Goal: Task Accomplishment & Management: Manage account settings

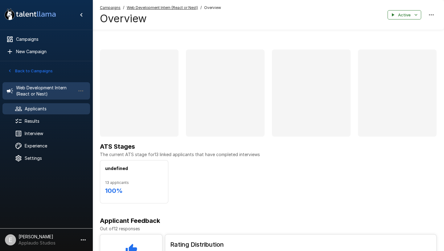
scroll to position [146, 0]
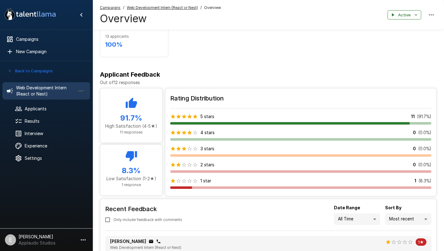
click at [42, 69] on button "Back to Campaigns" at bounding box center [30, 71] width 48 height 10
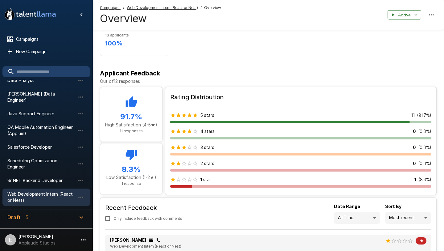
scroll to position [0, 0]
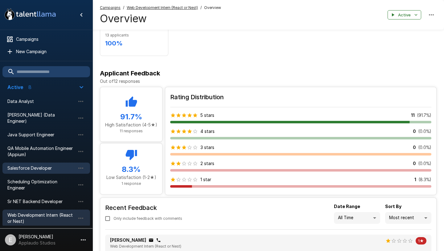
click at [39, 165] on div "Salesforce Developer" at bounding box center [46, 167] width 88 height 11
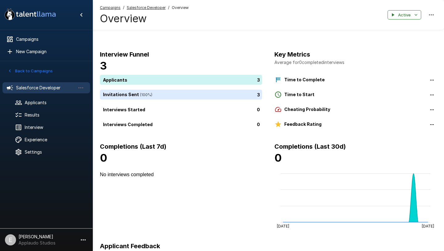
click at [176, 8] on span "Overview" at bounding box center [180, 8] width 17 height 6
click at [178, 8] on span "Overview" at bounding box center [180, 8] width 17 height 6
click at [115, 8] on u "Campaigns" at bounding box center [110, 7] width 21 height 5
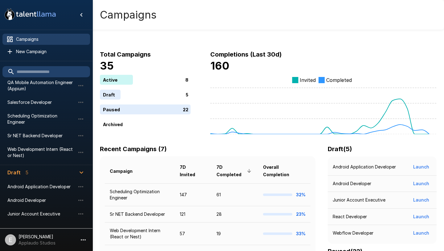
scroll to position [15, 0]
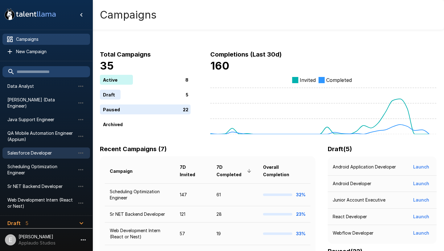
click at [34, 151] on div "Salesforce Developer" at bounding box center [46, 152] width 88 height 11
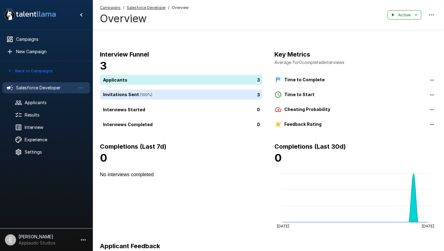
click at [432, 13] on icon "button" at bounding box center [431, 14] width 7 height 7
click at [144, 250] on div at bounding box center [222, 251] width 444 height 0
click at [139, 10] on u "Salesforce Developer" at bounding box center [146, 7] width 39 height 5
click at [140, 6] on u "Salesforce Developer" at bounding box center [146, 7] width 39 height 5
click at [111, 8] on u "Campaigns" at bounding box center [110, 7] width 21 height 5
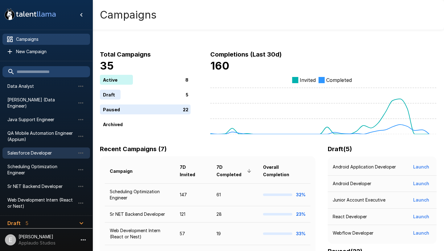
click at [47, 150] on span "Salesforce Developer" at bounding box center [41, 153] width 68 height 6
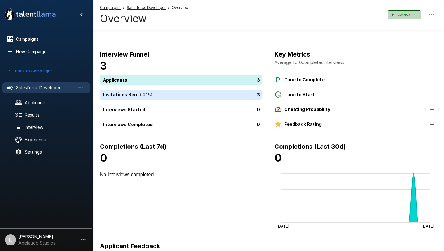
click at [419, 19] on button "Active" at bounding box center [405, 15] width 34 height 10
click at [241, 250] on div at bounding box center [222, 251] width 444 height 0
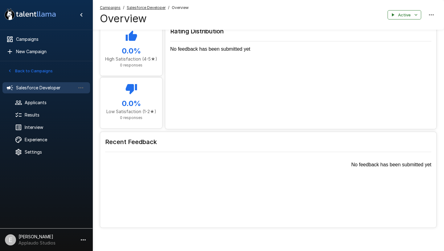
scroll to position [240, 0]
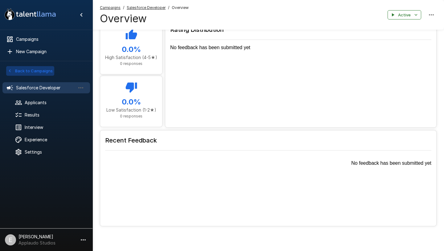
click at [21, 70] on button "Back to Campaigns" at bounding box center [30, 71] width 48 height 10
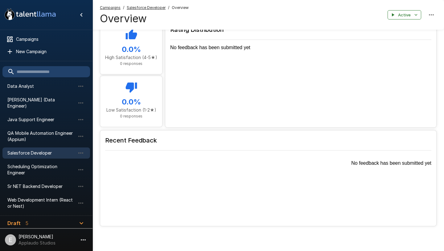
click at [45, 13] on icon ".st0{fill:#FFFFFF;} .st1{fill:#76a4ed;}" at bounding box center [30, 14] width 56 height 16
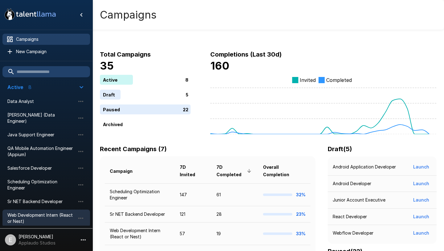
click at [45, 212] on span "Web Development Intern (React or Nest)" at bounding box center [41, 218] width 68 height 12
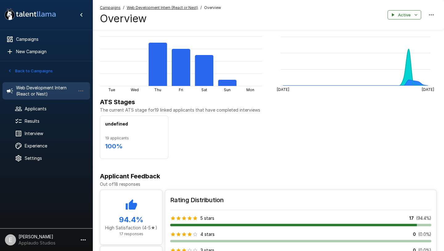
scroll to position [136, 0]
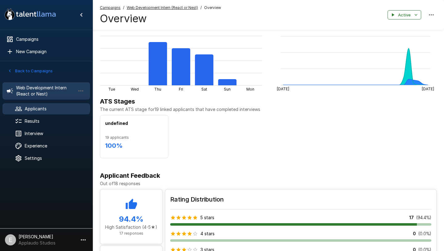
click at [32, 108] on span "Applicants" at bounding box center [55, 109] width 60 height 6
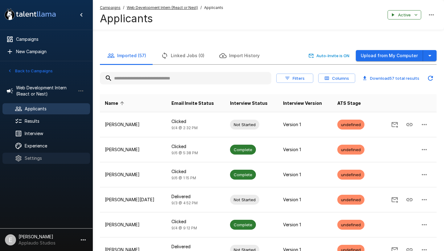
click at [34, 158] on span "Settings" at bounding box center [55, 158] width 60 height 6
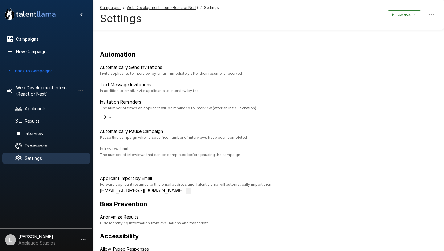
click at [31, 68] on button "Back to Campaigns" at bounding box center [30, 71] width 48 height 10
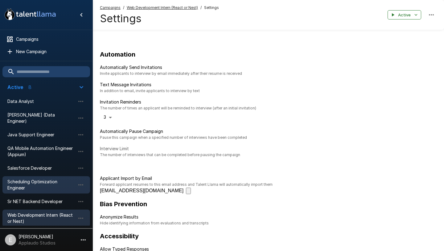
scroll to position [18, 0]
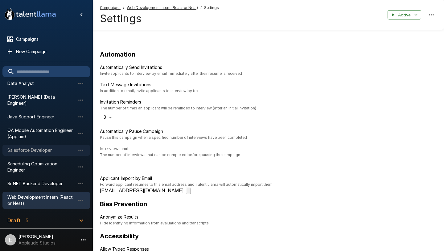
click at [41, 147] on span "Salesforce Developer" at bounding box center [41, 150] width 68 height 6
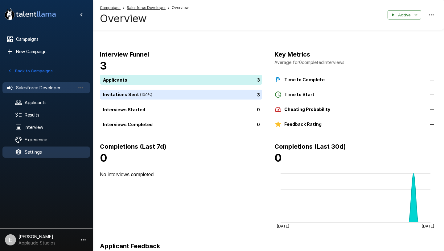
click at [37, 156] on div "Settings" at bounding box center [46, 151] width 88 height 11
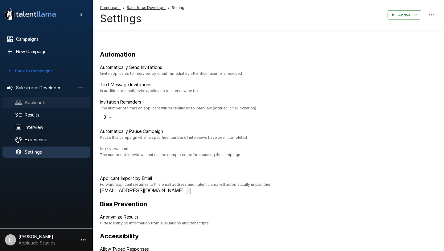
click at [50, 103] on span "Applicants" at bounding box center [55, 102] width 60 height 6
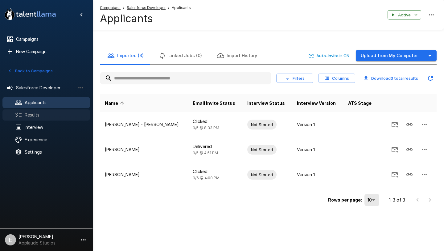
click at [43, 117] on span "Results" at bounding box center [55, 115] width 60 height 6
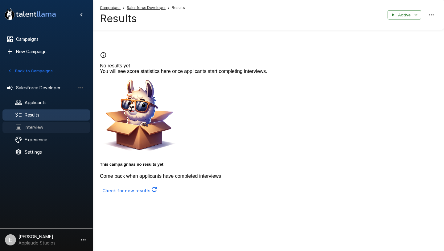
click at [44, 125] on span "Interview" at bounding box center [55, 127] width 60 height 6
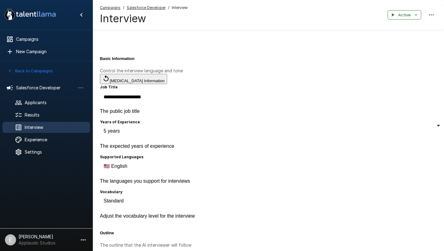
type textarea "*"
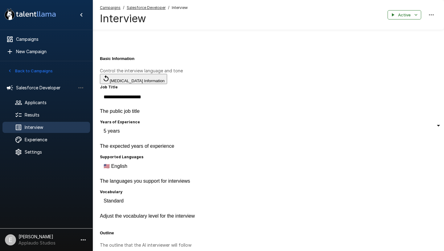
type textarea "*"
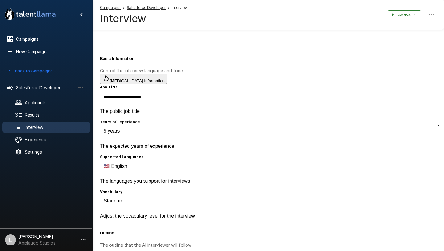
type textarea "*"
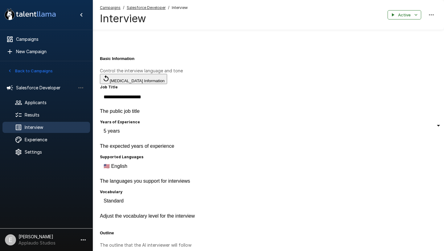
type textarea "*"
click at [42, 134] on div "Experience" at bounding box center [46, 139] width 88 height 11
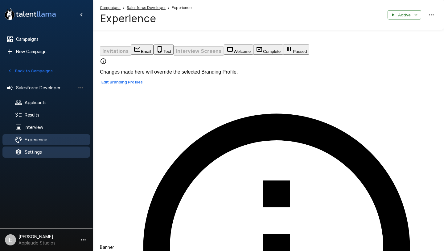
click at [40, 151] on span "Settings" at bounding box center [55, 152] width 60 height 6
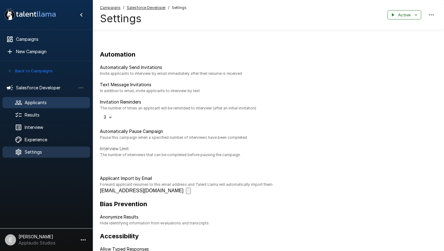
click at [39, 103] on span "Applicants" at bounding box center [55, 102] width 60 height 6
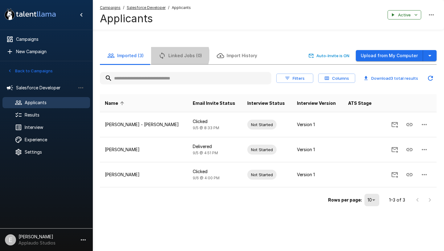
click at [177, 55] on button "Linked Jobs (0)" at bounding box center [180, 55] width 58 height 17
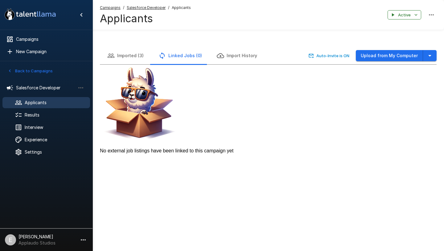
click at [242, 59] on button "Import History" at bounding box center [237, 55] width 55 height 17
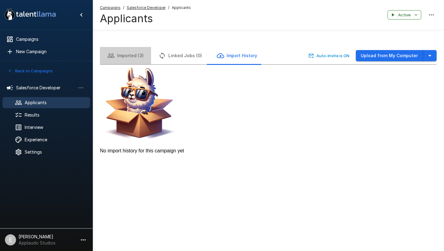
click at [134, 57] on button "Imported (3)" at bounding box center [125, 55] width 51 height 17
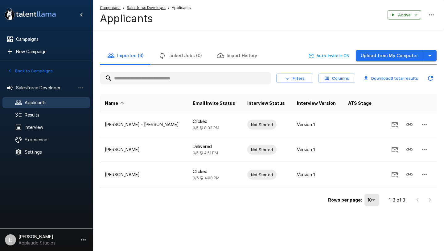
click at [34, 70] on button "Back to Campaigns" at bounding box center [30, 71] width 48 height 10
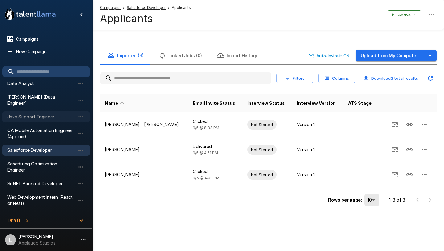
click at [34, 114] on div "Java Support Engineer" at bounding box center [46, 116] width 88 height 11
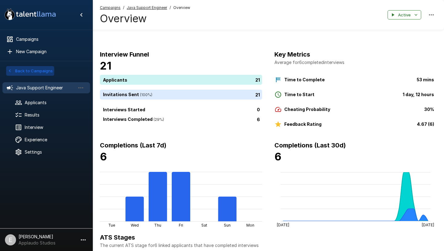
click at [10, 71] on icon "button" at bounding box center [10, 71] width 6 height 6
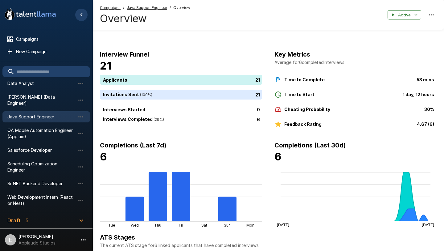
click at [81, 15] on icon "Hide menu" at bounding box center [81, 14] width 7 height 7
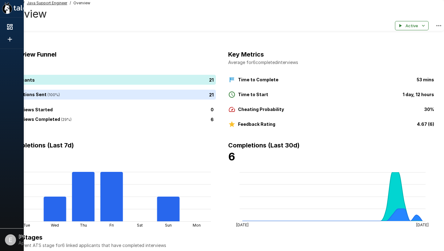
click at [11, 14] on icon "Show menu" at bounding box center [7, 7] width 10 height 11
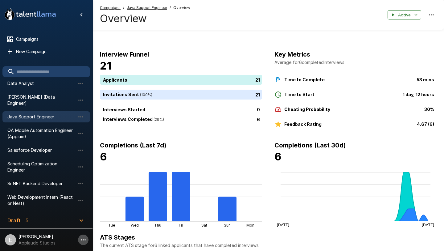
click at [82, 239] on icon "button" at bounding box center [83, 239] width 7 height 7
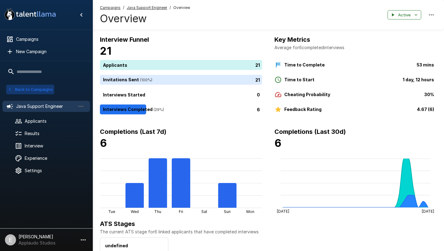
click at [30, 88] on button "Back to Campaigns" at bounding box center [30, 90] width 48 height 10
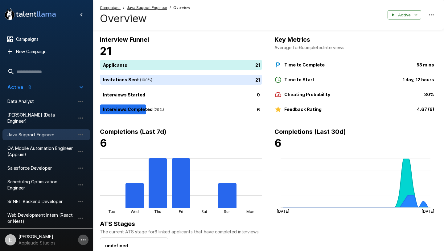
click at [81, 240] on icon "button" at bounding box center [83, 239] width 7 height 7
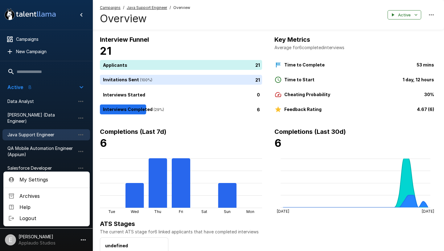
click at [39, 237] on div at bounding box center [222, 125] width 444 height 251
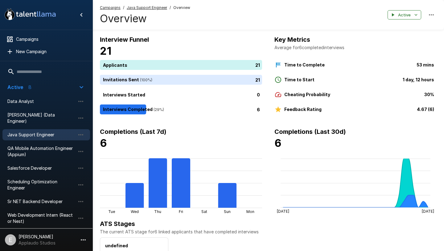
click at [26, 238] on p "[PERSON_NAME]" at bounding box center [37, 236] width 37 height 6
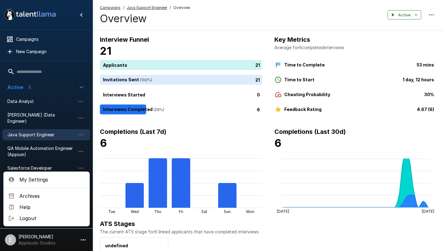
click at [14, 242] on div at bounding box center [222, 125] width 444 height 251
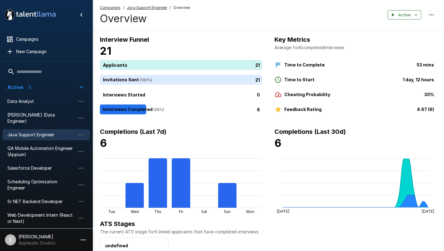
click at [14, 242] on div "E" at bounding box center [10, 239] width 11 height 11
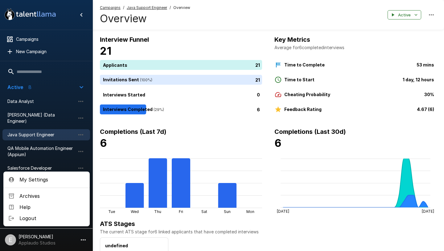
click at [43, 178] on span "My Settings" at bounding box center [51, 179] width 65 height 7
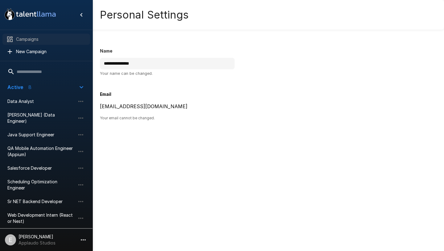
click at [31, 35] on div "Campaigns" at bounding box center [46, 39] width 88 height 11
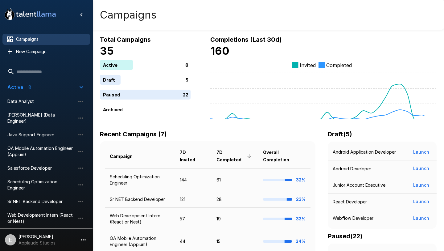
click at [49, 19] on icon ".st0{fill:#FFFFFF;} .st1{fill:#76a4ed;}" at bounding box center [30, 14] width 56 height 16
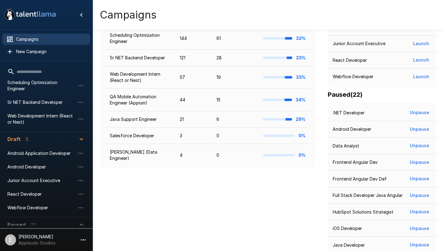
scroll to position [152, 0]
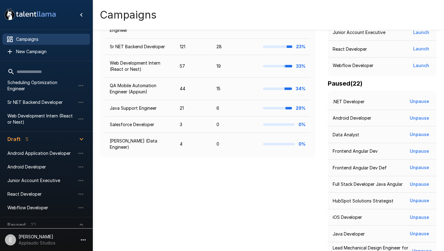
click at [32, 250] on ul "E [PERSON_NAME] Applaudo Studios" at bounding box center [46, 237] width 93 height 25
click at [32, 242] on p "Applaudo Studios" at bounding box center [37, 242] width 37 height 6
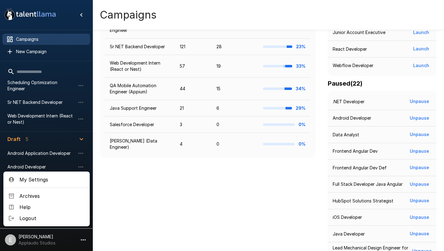
click at [60, 114] on div at bounding box center [222, 125] width 444 height 251
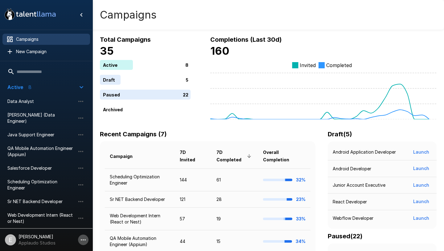
click at [81, 238] on icon "button" at bounding box center [83, 239] width 7 height 7
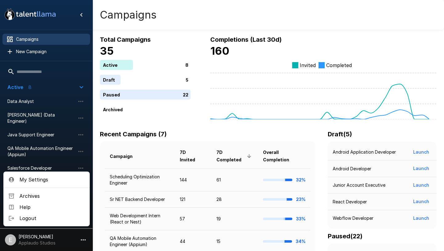
click at [67, 224] on ul "My Settings Archives Help Logout" at bounding box center [46, 198] width 86 height 55
click at [58, 216] on span "Logout" at bounding box center [51, 217] width 65 height 7
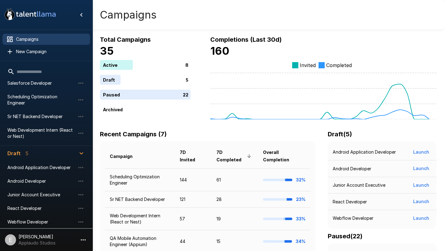
scroll to position [99, 0]
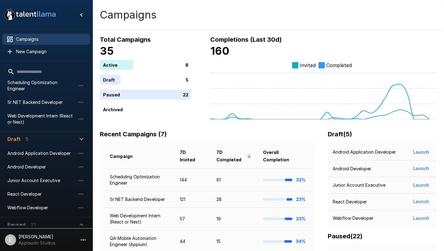
click at [46, 242] on p "Applaudo Studios" at bounding box center [37, 242] width 37 height 6
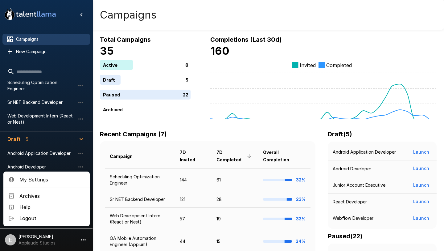
click at [82, 238] on div at bounding box center [222, 125] width 444 height 251
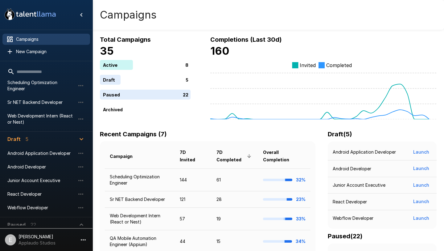
click at [82, 239] on icon "button" at bounding box center [83, 239] width 7 height 7
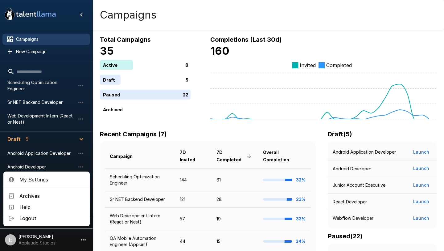
click at [81, 15] on div at bounding box center [222, 125] width 444 height 251
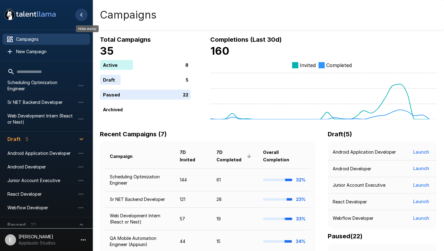
click at [83, 15] on icon "Hide menu" at bounding box center [81, 14] width 7 height 7
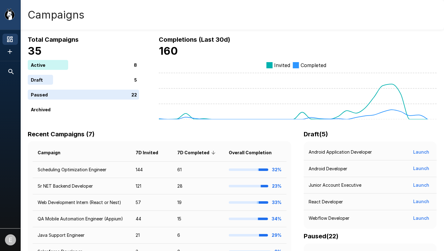
click at [15, 20] on div ".st0{fill:#FFFFFF;} .st1{fill:#76a4ed;}" at bounding box center [10, 15] width 20 height 30
click at [7, 22] on icon ".st0{fill:#FFFFFF;} .st1{fill:#76a4ed;}" at bounding box center [30, 14] width 56 height 16
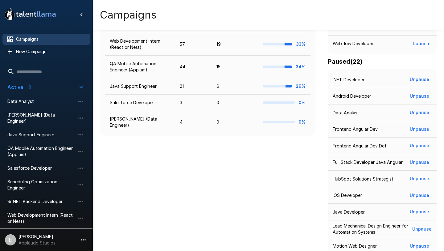
scroll to position [0, 0]
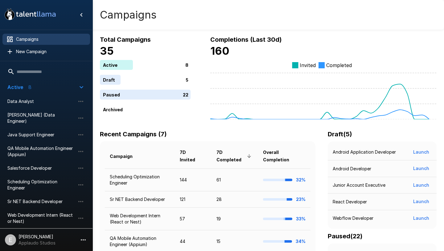
click at [43, 16] on icon at bounding box center [42, 15] width 3 height 4
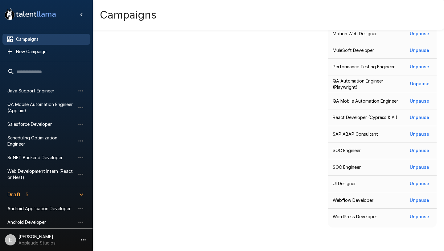
scroll to position [99, 0]
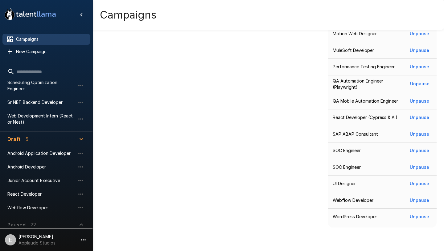
click at [41, 242] on p "Applaudo Studios" at bounding box center [37, 242] width 37 height 6
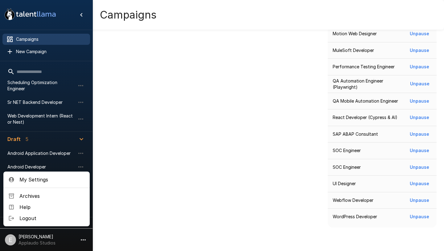
click at [46, 173] on ul "My Settings Archives Help Logout" at bounding box center [46, 198] width 86 height 55
click at [46, 178] on span "My Settings" at bounding box center [51, 179] width 65 height 7
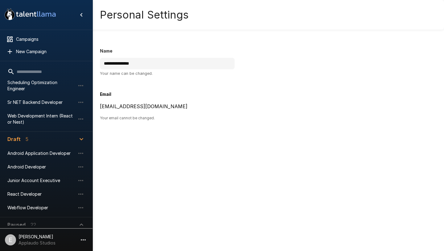
click at [41, 237] on p "[PERSON_NAME]" at bounding box center [37, 236] width 37 height 6
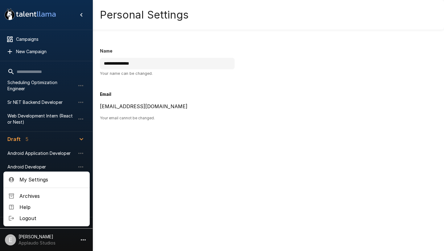
click at [44, 196] on span "Archives" at bounding box center [51, 195] width 65 height 7
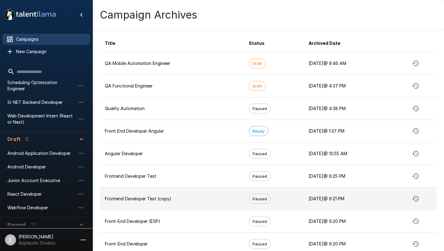
scroll to position [52, 0]
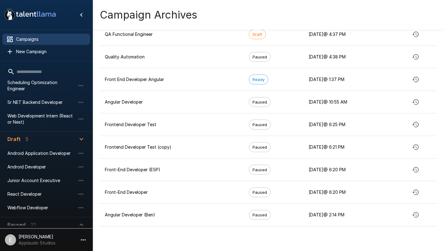
click at [16, 244] on div "E [PERSON_NAME] Applaudo Studios" at bounding box center [30, 239] width 51 height 12
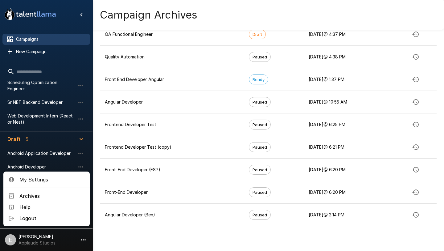
click at [53, 209] on span "Help" at bounding box center [51, 206] width 65 height 7
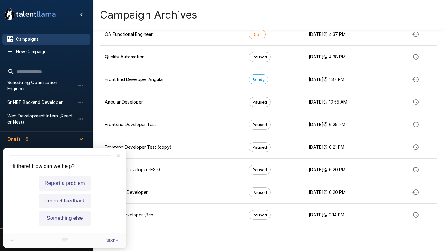
click at [77, 102] on li "Sr NET Backend Developer" at bounding box center [46, 102] width 88 height 14
click at [119, 154] on icon "Close" at bounding box center [118, 155] width 3 height 3
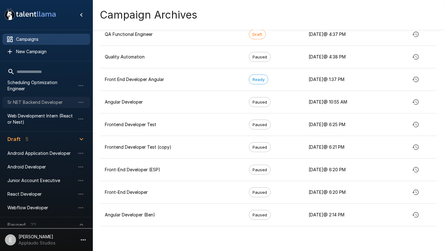
click at [35, 97] on div "Sr NET Backend Developer" at bounding box center [46, 102] width 88 height 11
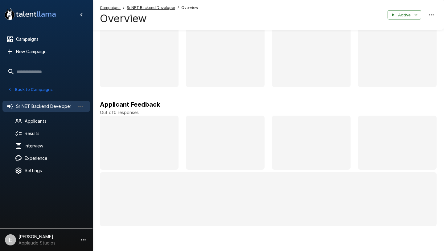
scroll to position [52, 0]
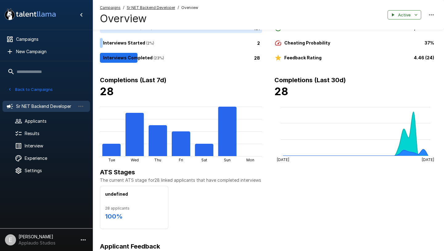
click at [11, 95] on div "Back to Campaigns" at bounding box center [46, 90] width 81 height 11
click at [11, 91] on icon "button" at bounding box center [10, 89] width 6 height 6
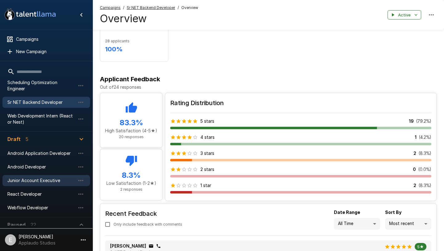
click at [39, 178] on div "Junior Account Executive" at bounding box center [46, 180] width 88 height 11
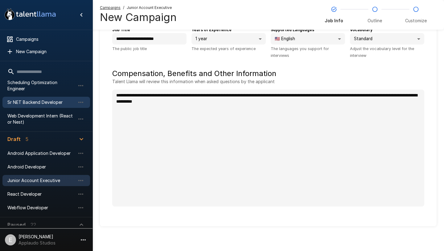
scroll to position [46, 0]
type textarea "*"
click at [54, 11] on icon ".st0{fill:#FFFFFF;} .st1{fill:#76a4ed;}" at bounding box center [30, 14] width 56 height 16
